Goal: Navigation & Orientation: Find specific page/section

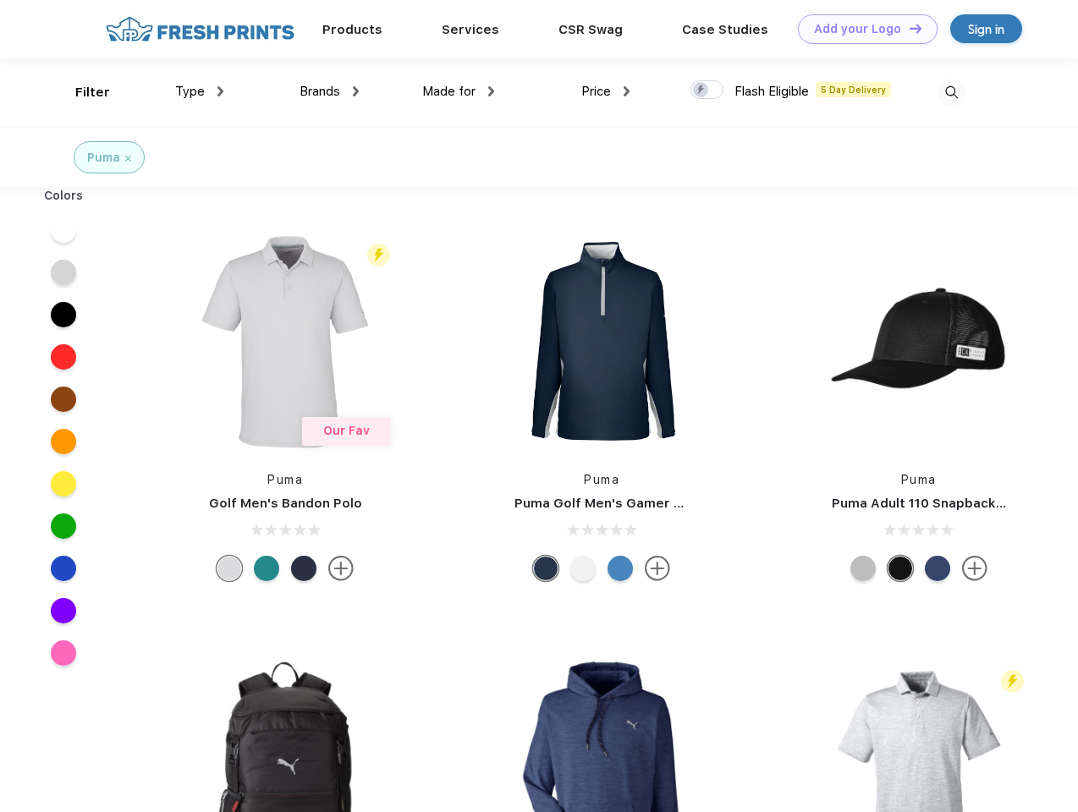
scroll to position [1, 0]
click at [862, 29] on link "Add your Logo Design Tool" at bounding box center [868, 29] width 140 height 30
click at [0, 0] on div "Design Tool" at bounding box center [0, 0] width 0 height 0
click at [908, 28] on link "Add your Logo Design Tool" at bounding box center [868, 29] width 140 height 30
click at [81, 92] on div "Filter" at bounding box center [92, 92] width 35 height 19
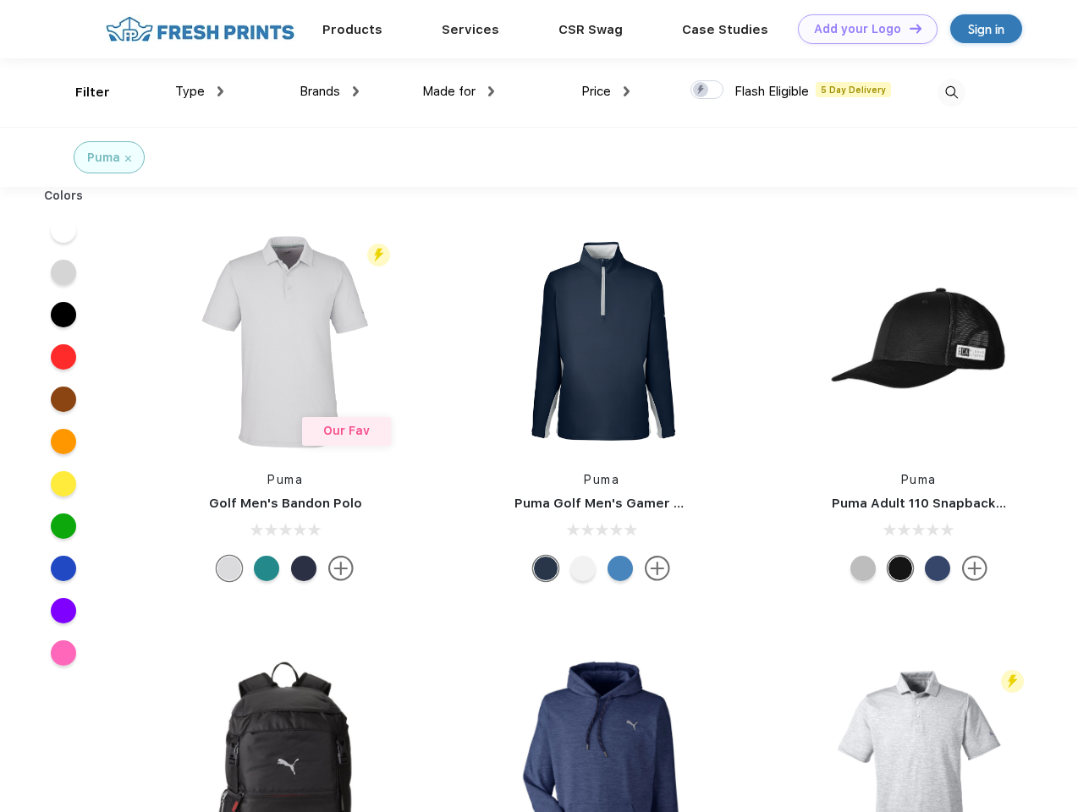
click at [200, 91] on span "Type" at bounding box center [190, 91] width 30 height 15
click at [329, 91] on span "Brands" at bounding box center [320, 91] width 41 height 15
click at [459, 91] on span "Made for" at bounding box center [448, 91] width 53 height 15
click at [606, 91] on span "Price" at bounding box center [596, 91] width 30 height 15
click at [707, 91] on div at bounding box center [707, 89] width 33 height 19
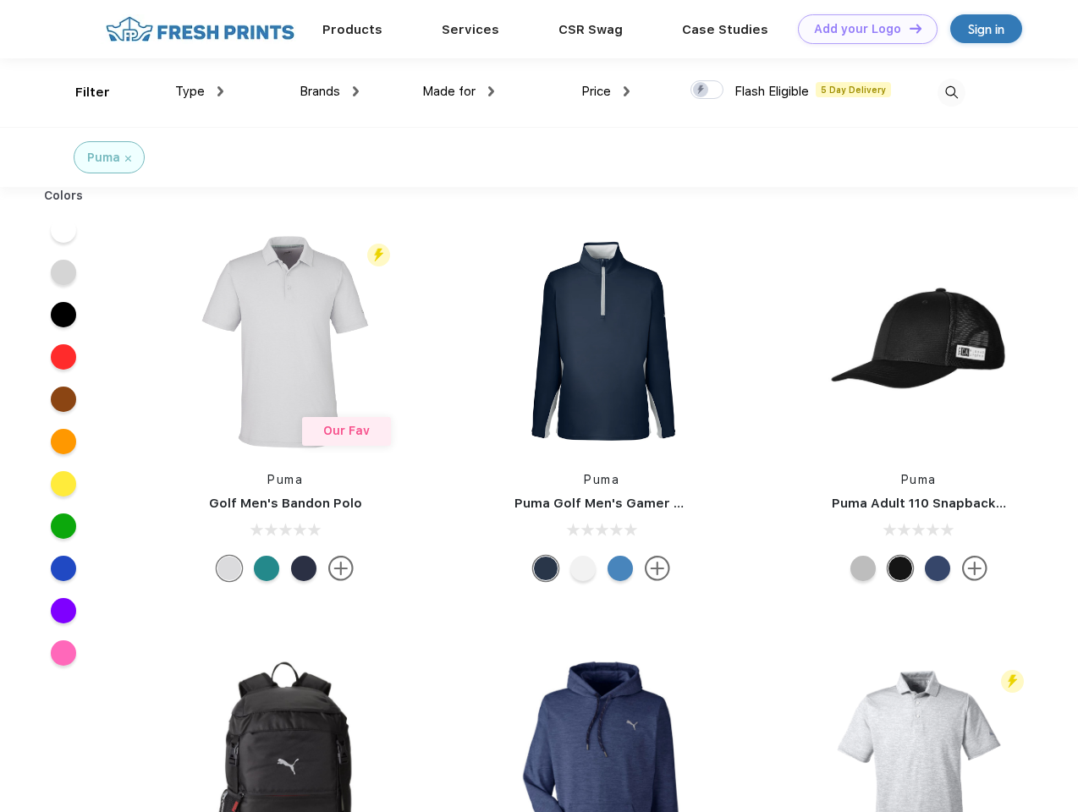
click at [702, 91] on input "checkbox" at bounding box center [696, 85] width 11 height 11
click at [951, 92] on img at bounding box center [952, 93] width 28 height 28
